Goal: Information Seeking & Learning: Compare options

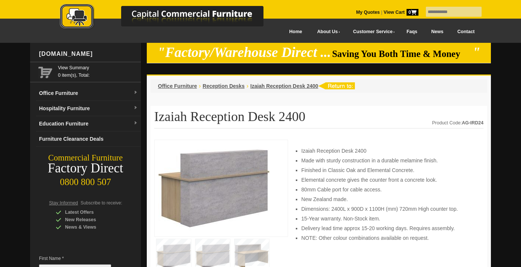
click at [472, 33] on link "Contact" at bounding box center [466, 31] width 31 height 17
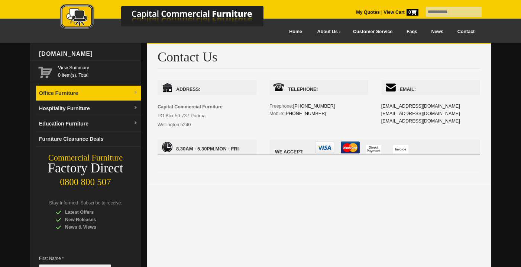
click at [80, 90] on link "Office Furniture" at bounding box center [88, 93] width 105 height 15
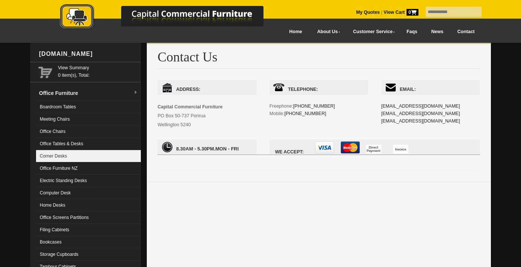
click at [58, 158] on link "Corner Desks" at bounding box center [88, 156] width 105 height 12
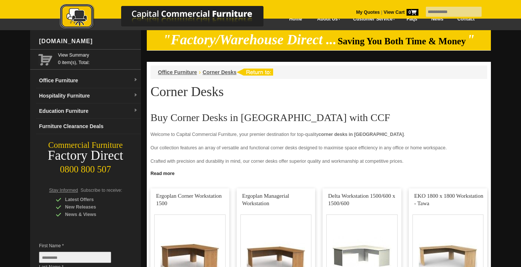
scroll to position [9, 0]
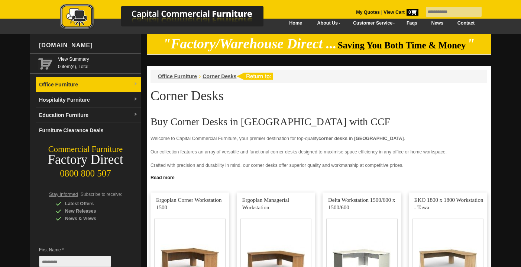
click at [86, 80] on link "Office Furniture" at bounding box center [88, 84] width 105 height 15
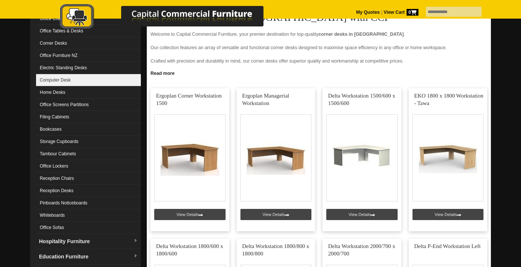
scroll to position [112, 0]
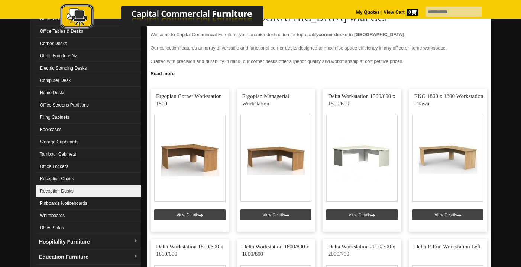
click at [86, 189] on link "Reception Desks" at bounding box center [88, 191] width 105 height 12
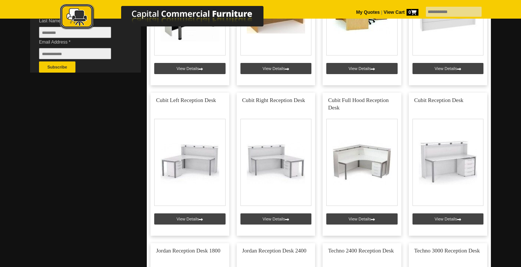
scroll to position [262, 0]
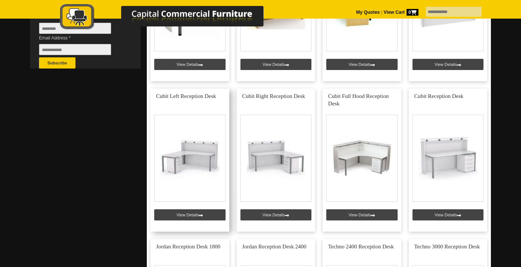
click at [184, 174] on link at bounding box center [190, 159] width 79 height 143
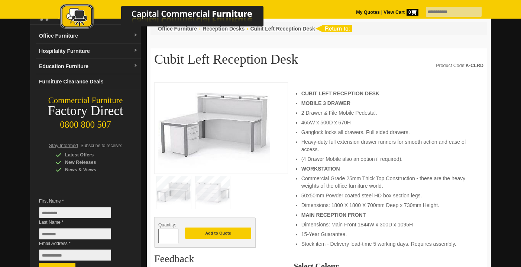
scroll to position [58, 0]
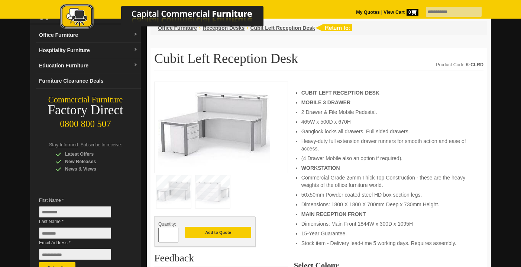
click at [211, 190] on img at bounding box center [213, 191] width 35 height 33
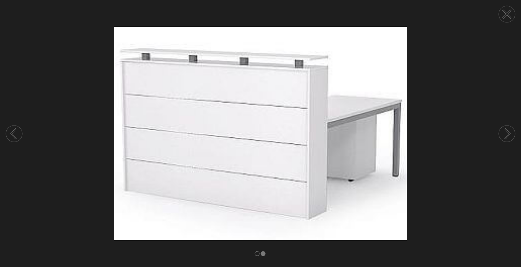
click at [17, 135] on circle at bounding box center [14, 133] width 16 height 16
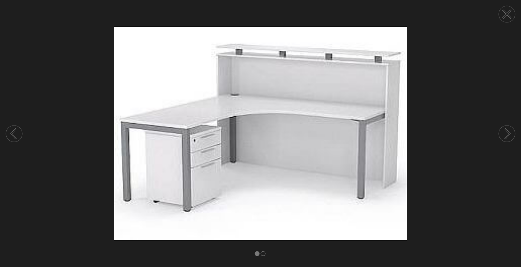
click at [509, 16] on icon at bounding box center [506, 13] width 7 height 7
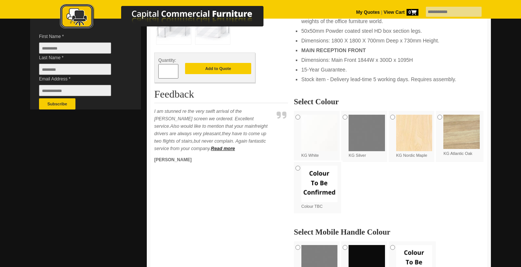
scroll to position [223, 0]
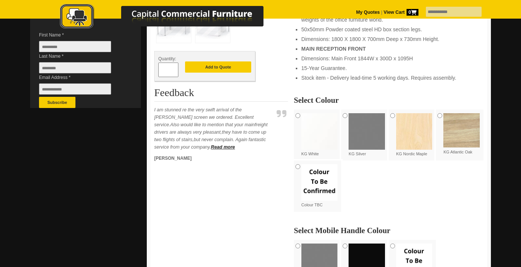
click at [325, 144] on img at bounding box center [320, 131] width 36 height 36
click at [421, 135] on img at bounding box center [414, 131] width 36 height 36
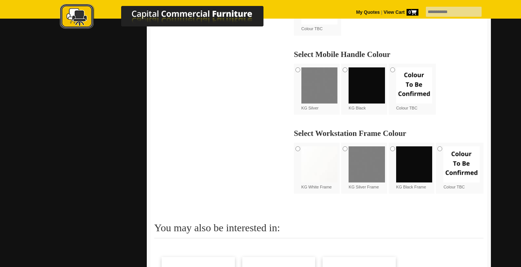
scroll to position [400, 0]
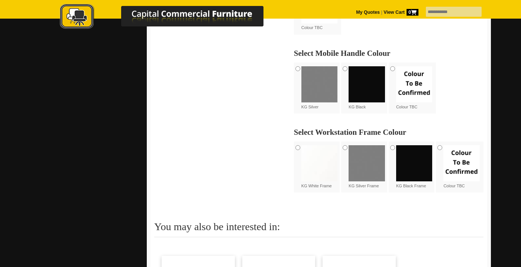
click at [325, 172] on img at bounding box center [320, 163] width 36 height 36
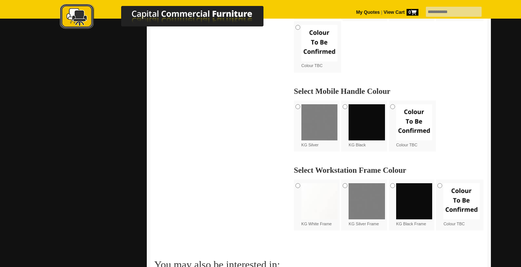
scroll to position [362, 0]
click at [414, 129] on img at bounding box center [414, 122] width 36 height 36
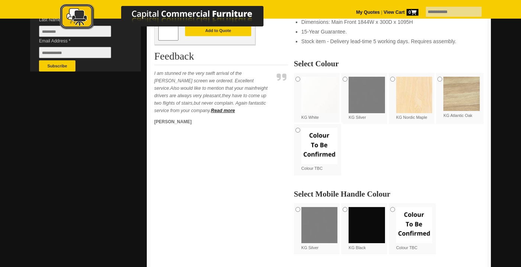
scroll to position [261, 0]
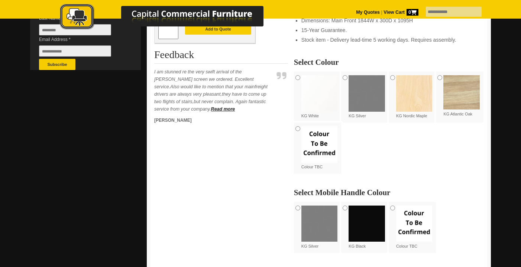
click at [316, 101] on img at bounding box center [320, 93] width 36 height 36
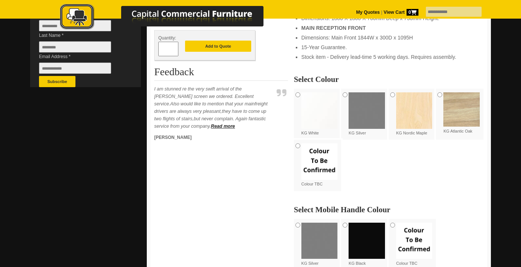
scroll to position [243, 0]
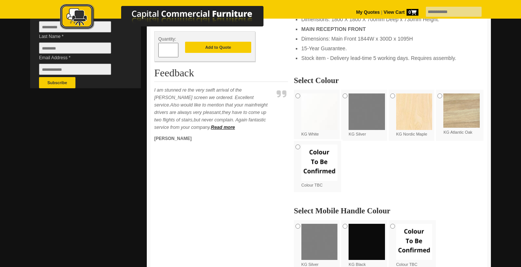
click at [455, 111] on img at bounding box center [462, 110] width 36 height 34
click at [406, 112] on img at bounding box center [414, 111] width 36 height 36
click at [315, 116] on img at bounding box center [320, 111] width 36 height 36
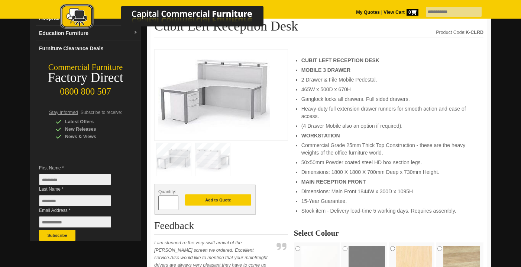
scroll to position [0, 0]
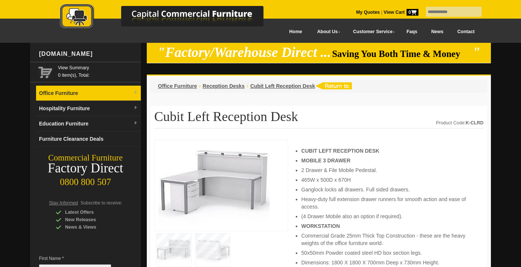
click at [71, 91] on link "Office Furniture" at bounding box center [88, 93] width 105 height 15
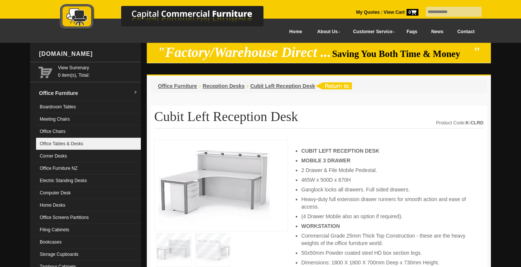
click at [70, 143] on link "Office Tables & Desks" at bounding box center [88, 144] width 105 height 12
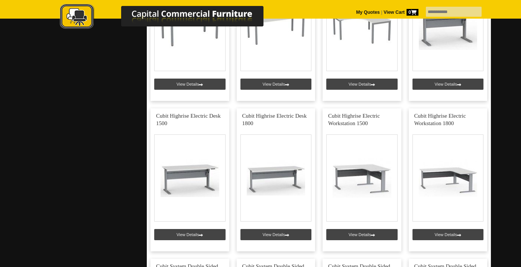
scroll to position [1751, 0]
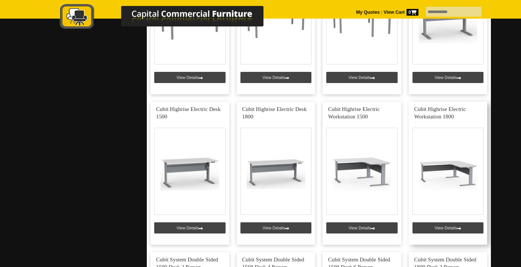
click at [448, 183] on link at bounding box center [448, 172] width 79 height 143
